Goal: Task Accomplishment & Management: Manage account settings

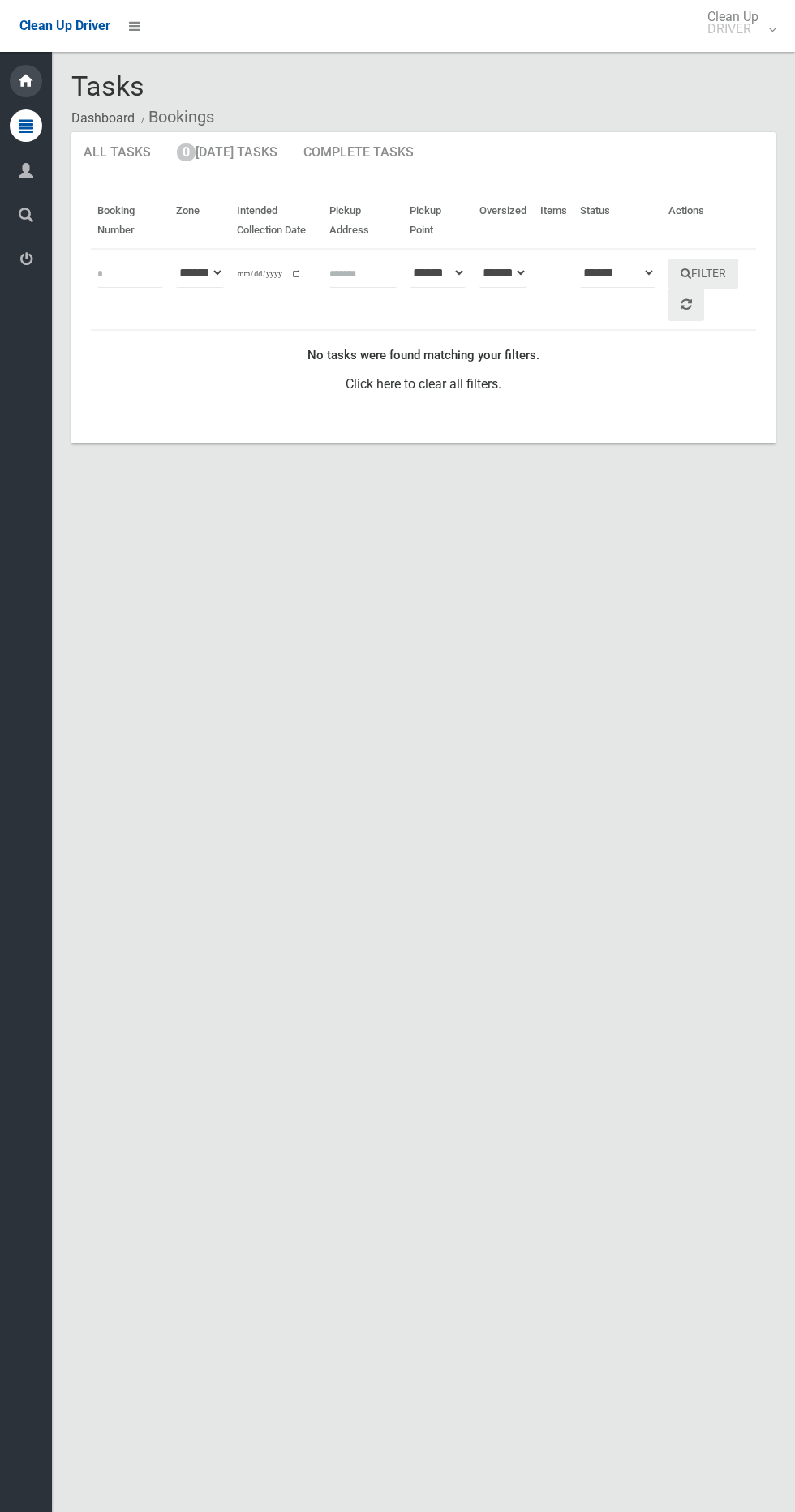
click at [26, 81] on icon at bounding box center [25, 81] width 18 height 32
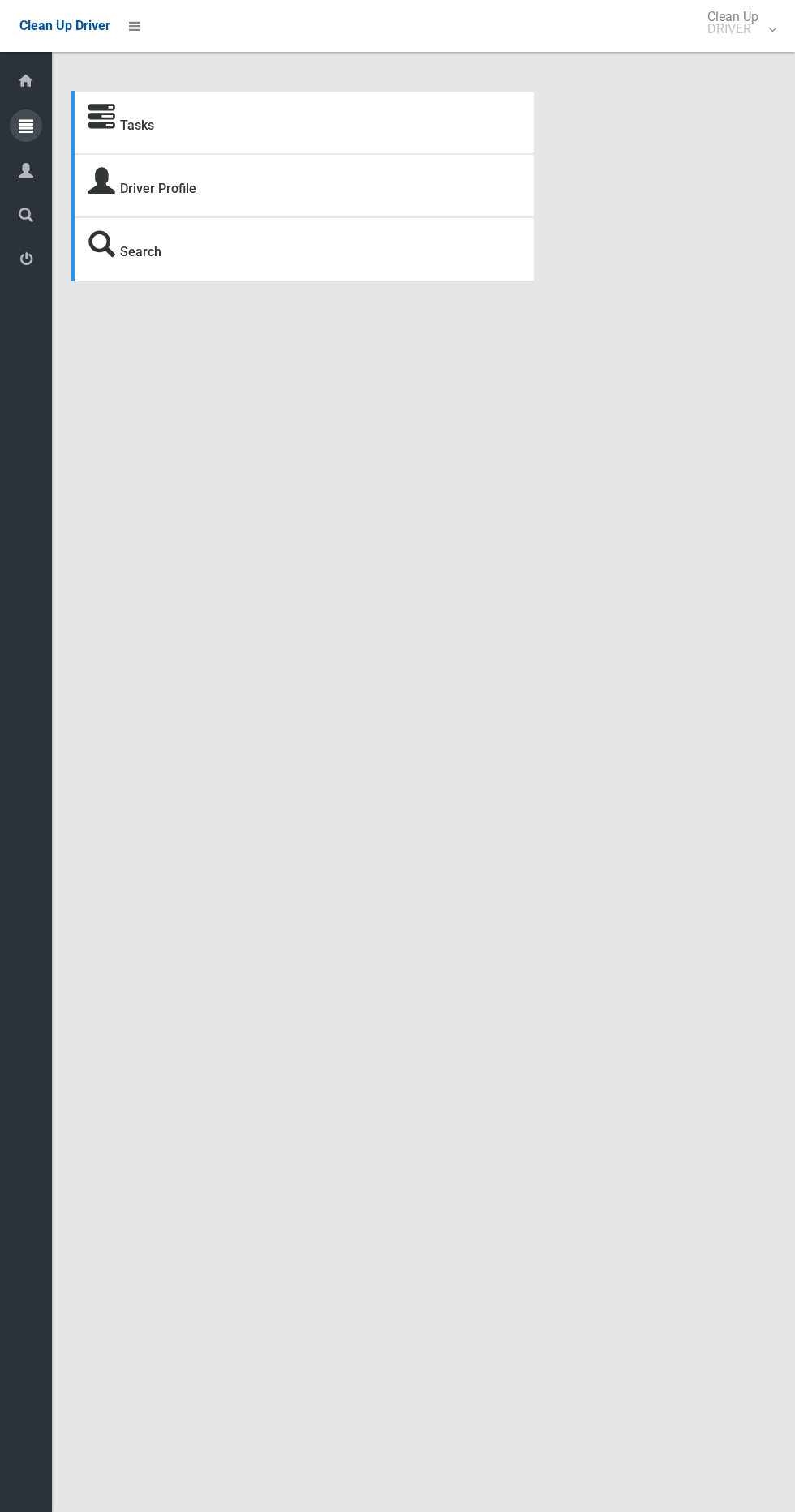
click at [26, 126] on icon at bounding box center [26, 125] width 15 height 32
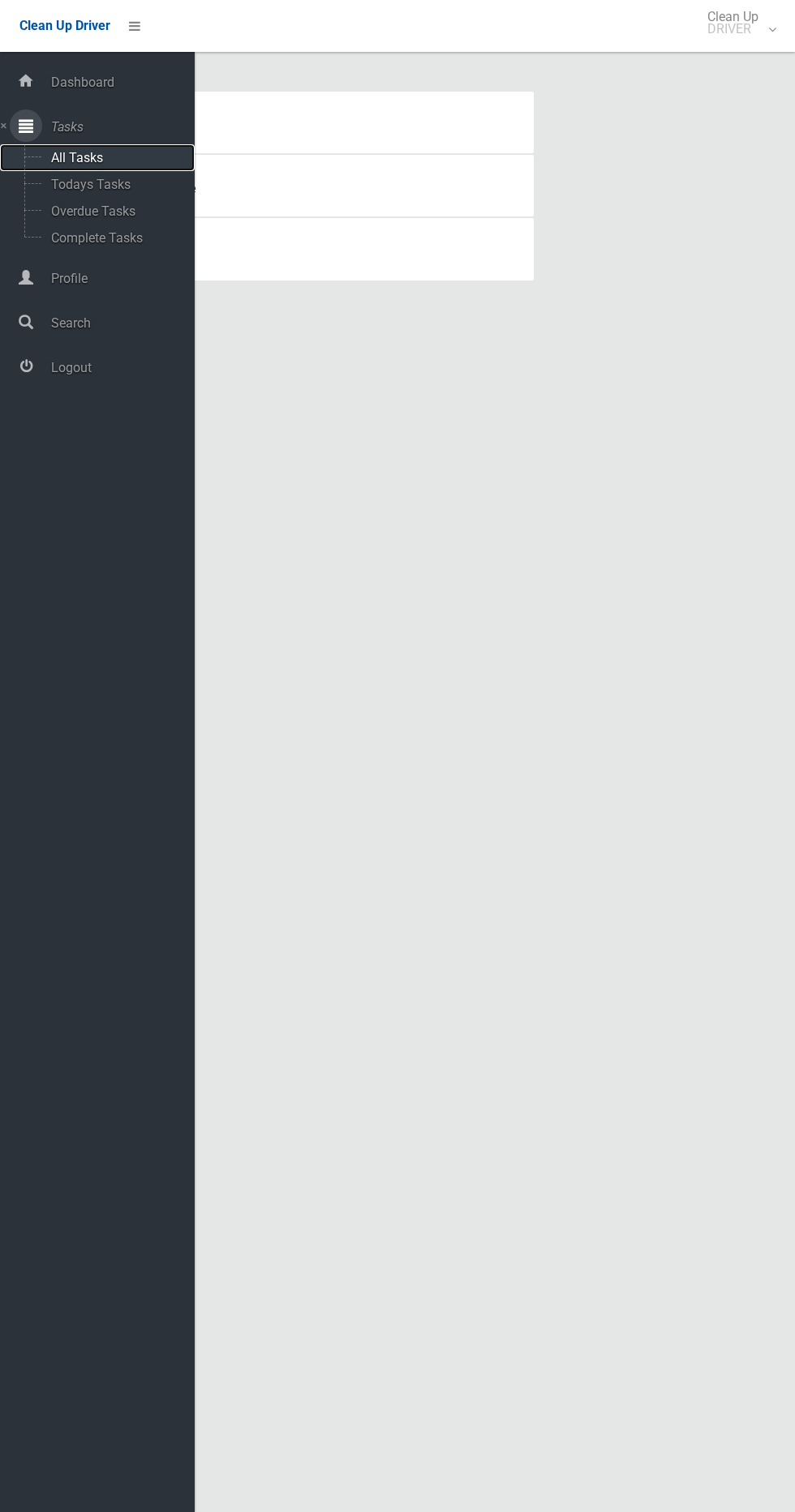
click at [121, 158] on span "All Tasks" at bounding box center [113, 158] width 134 height 16
click at [111, 205] on span "Overdue Tasks" at bounding box center [113, 211] width 134 height 16
click at [133, 184] on span "Todays Tasks" at bounding box center [113, 184] width 134 height 16
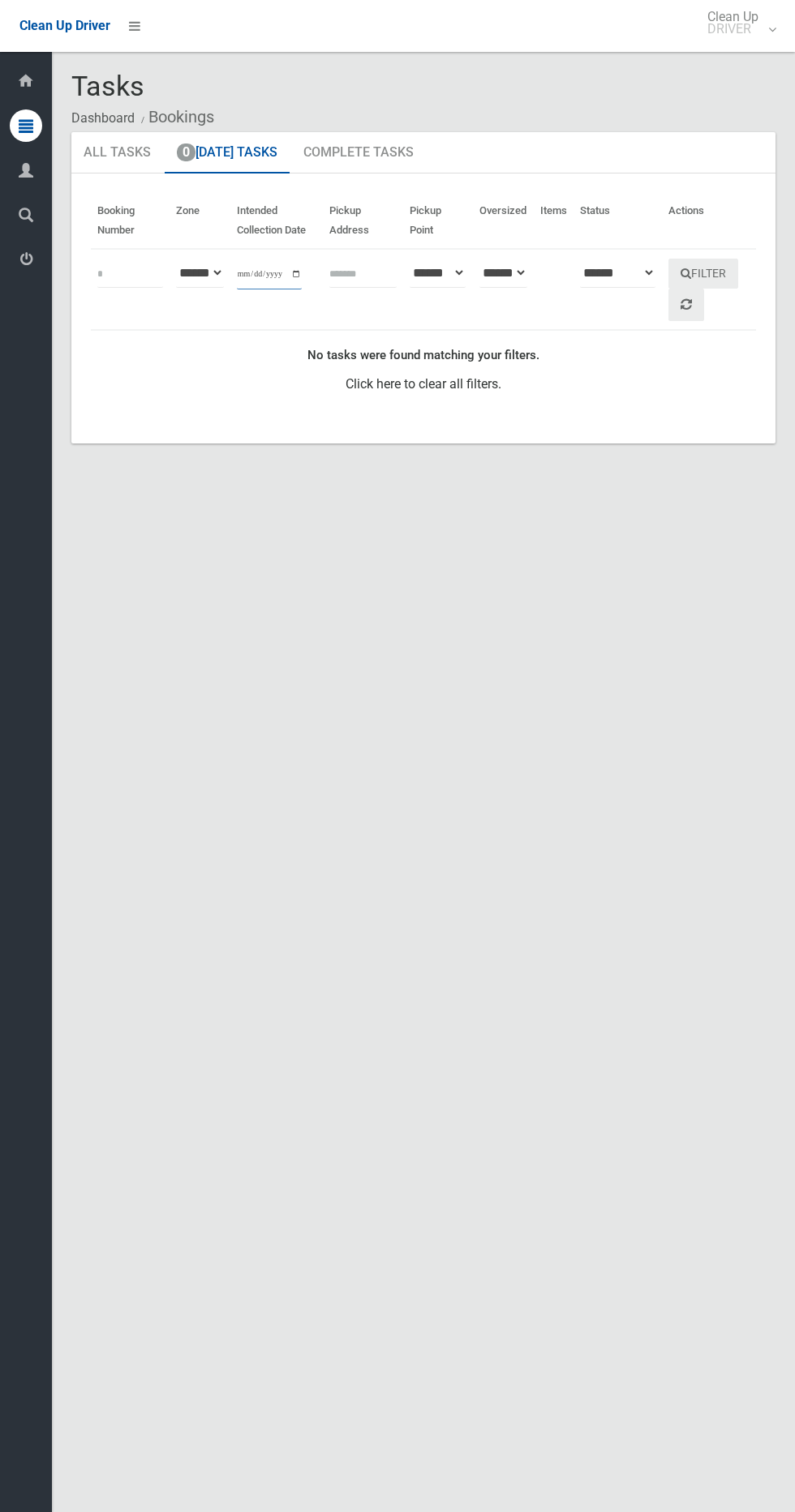
click at [267, 267] on input "**********" at bounding box center [270, 274] width 65 height 30
type input "**********"
click at [721, 283] on button "Filter" at bounding box center [702, 273] width 69 height 30
click at [731, 276] on button "Filter" at bounding box center [702, 273] width 69 height 30
click at [136, 25] on icon at bounding box center [134, 26] width 11 height 28
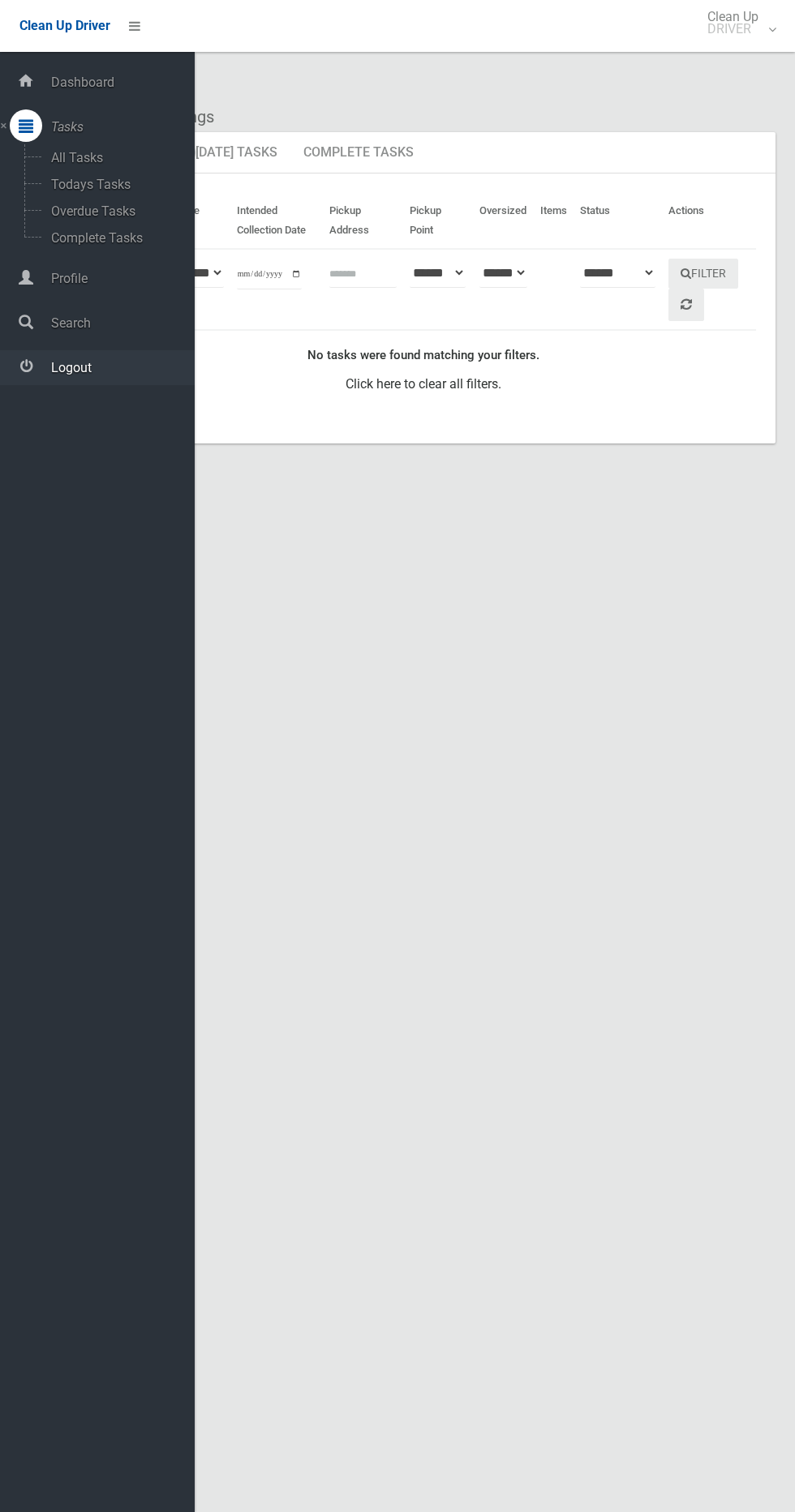
click at [131, 373] on span "Logout" at bounding box center [120, 368] width 148 height 16
